Goal: Task Accomplishment & Management: Manage account settings

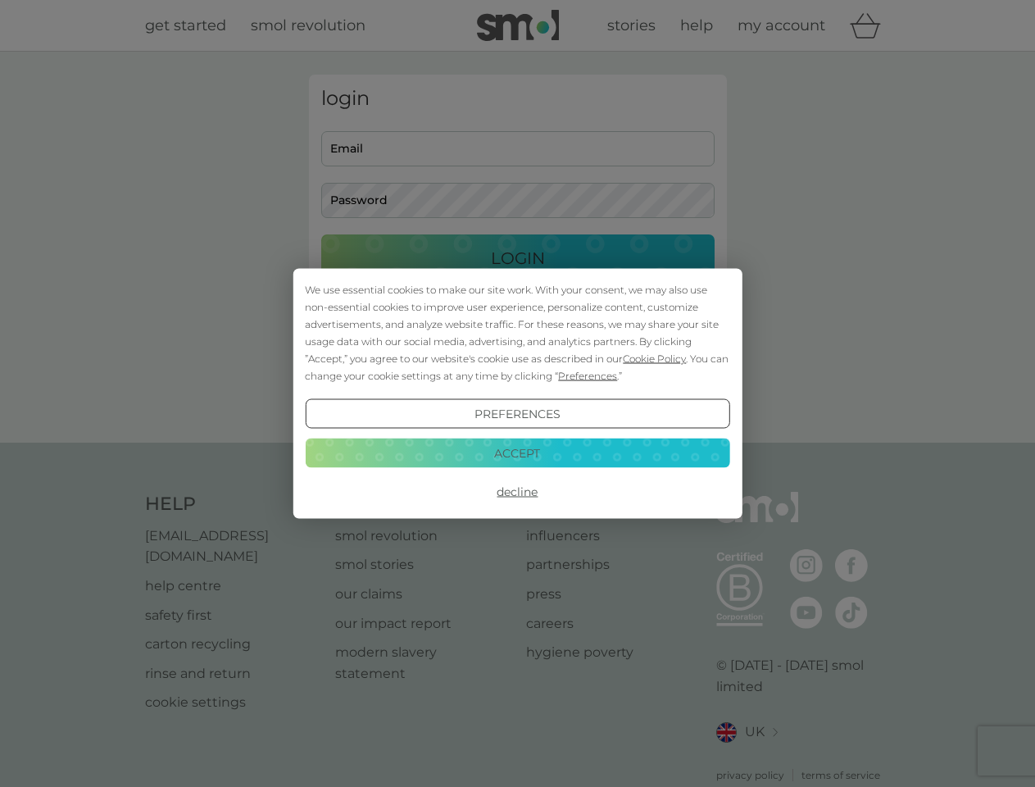
click at [655, 358] on span "Cookie Policy" at bounding box center [654, 358] width 63 height 12
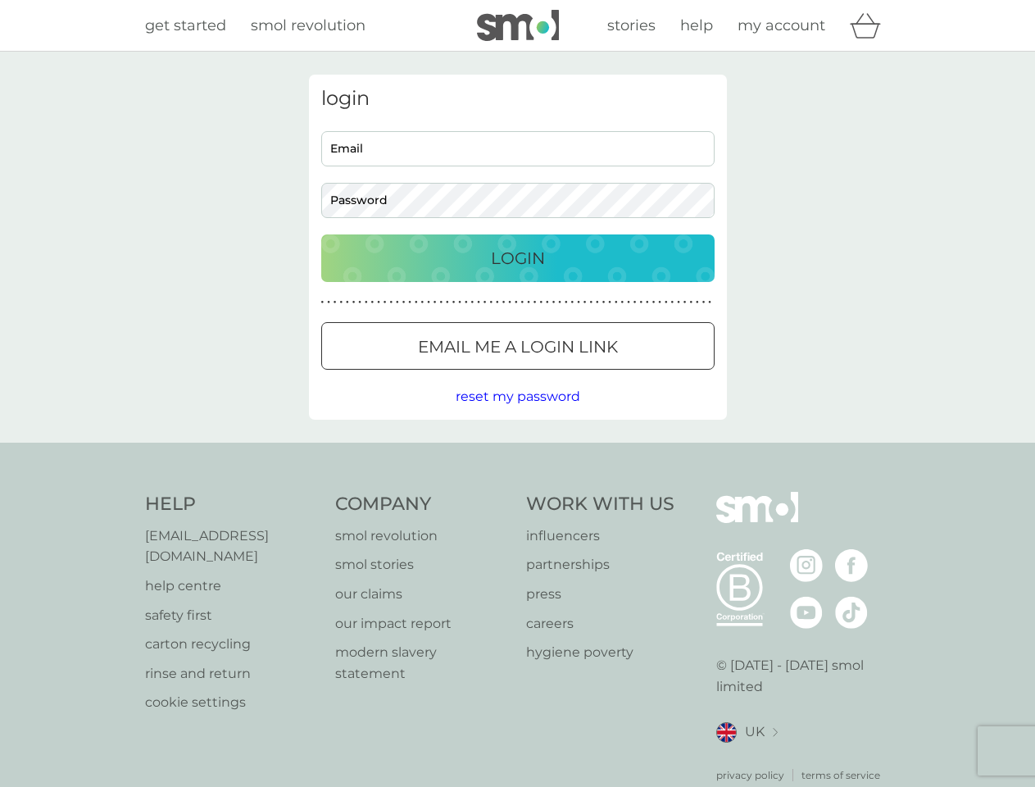
click at [586, 375] on div "login Email Password Login ● ● ● ● ● ● ● ● ● ● ● ● ● ● ● ● ● ● ● ● ● ● ● ● ● ● …" at bounding box center [518, 247] width 418 height 345
click at [517, 414] on div "login Email Password Login ● ● ● ● ● ● ● ● ● ● ● ● ● ● ● ● ● ● ● ● ● ● ● ● ● ● …" at bounding box center [518, 247] width 418 height 345
click at [517, 492] on div "Help [EMAIL_ADDRESS][DOMAIN_NAME] help centre safety first carton recycling rin…" at bounding box center [518, 637] width 746 height 291
click at [517, 452] on div "Help [EMAIL_ADDRESS][DOMAIN_NAME] help centre safety first carton recycling rin…" at bounding box center [517, 637] width 1035 height 389
